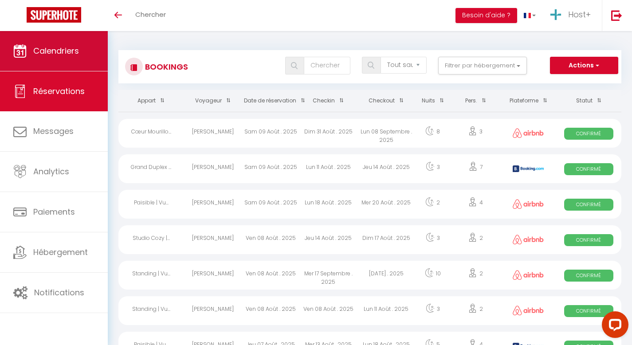
click at [60, 58] on link "Calendriers" at bounding box center [54, 51] width 108 height 40
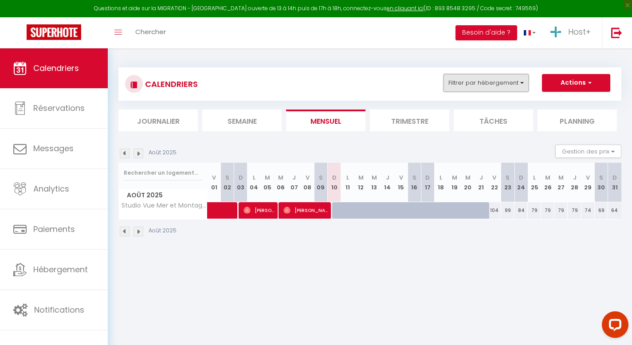
click at [495, 86] on button "Filtrer par hébergement" at bounding box center [485, 83] width 85 height 18
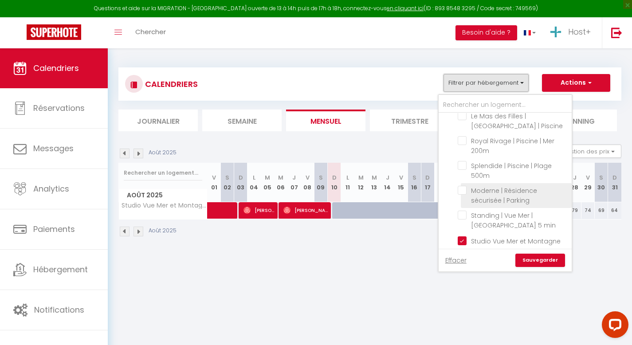
scroll to position [385, 0]
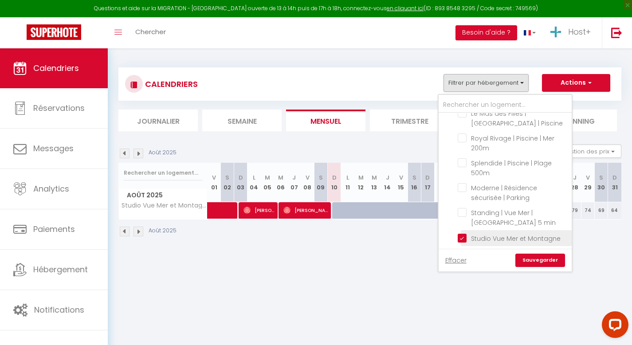
click at [462, 237] on input "Studio Vue Mer et Montagne" at bounding box center [512, 237] width 111 height 9
checkbox input "false"
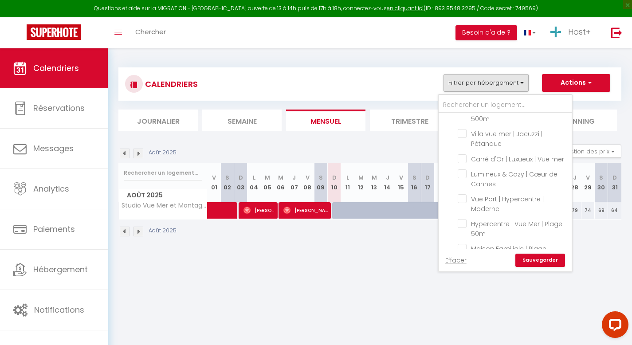
scroll to position [0, 0]
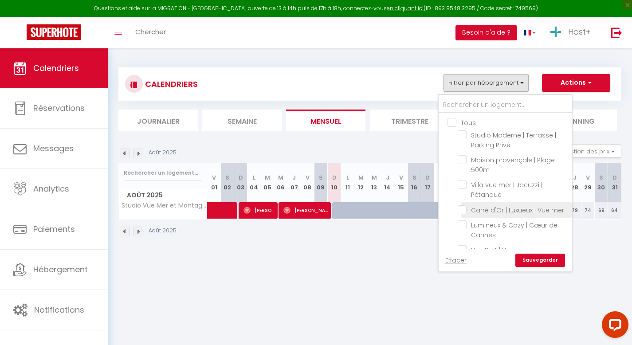
click at [464, 209] on input "Carré d'Or | Luxueux | Vue mer" at bounding box center [512, 209] width 111 height 9
checkbox input "true"
checkbox input "false"
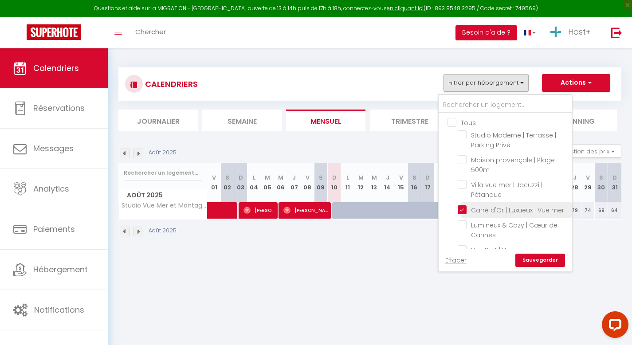
checkbox input "false"
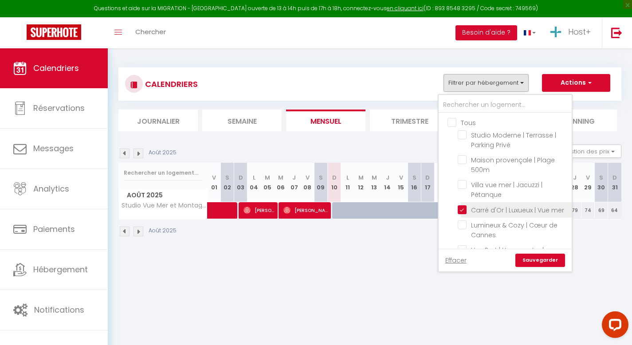
checkbox input "false"
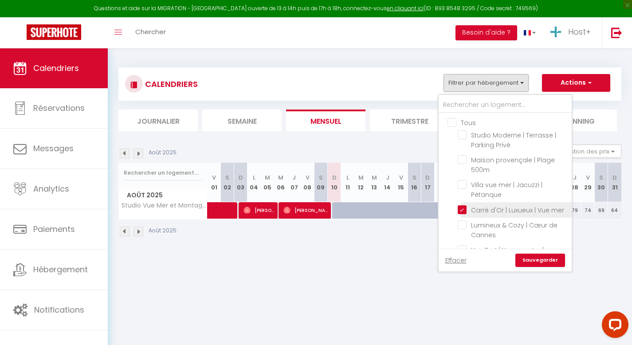
checkbox input "false"
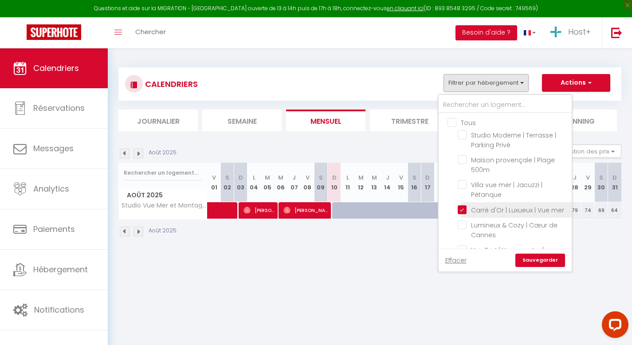
checkbox input "false"
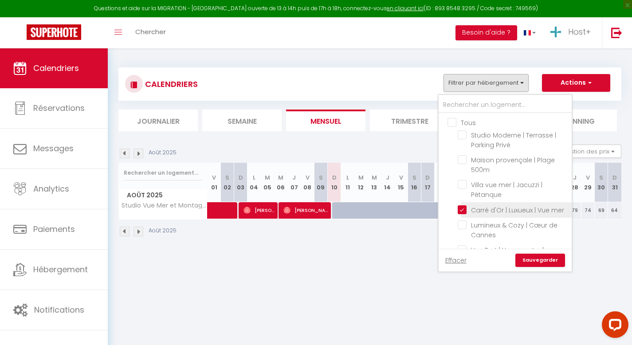
checkbox input "false"
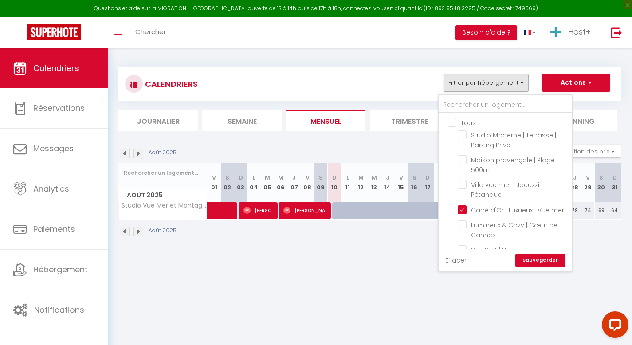
click at [538, 257] on link "Sauvegarder" at bounding box center [540, 260] width 50 height 13
